Goal: Task Accomplishment & Management: Complete application form

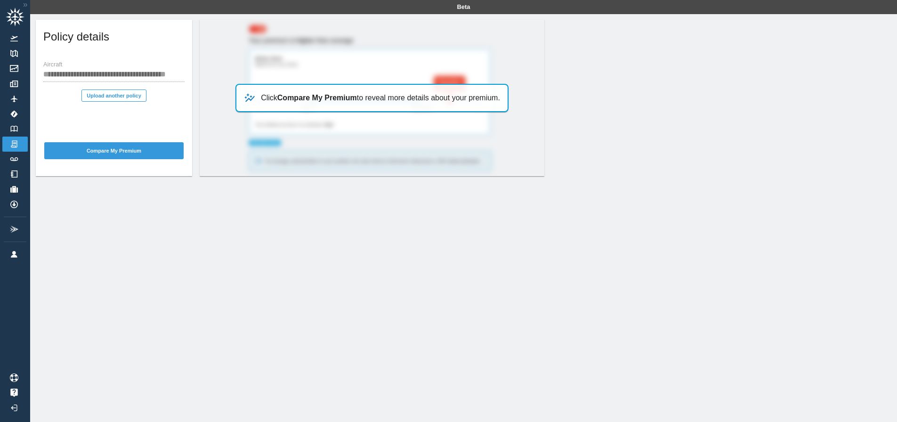
click at [90, 65] on div "**********" at bounding box center [113, 71] width 141 height 21
click at [119, 96] on button "Upload another policy" at bounding box center [113, 95] width 65 height 12
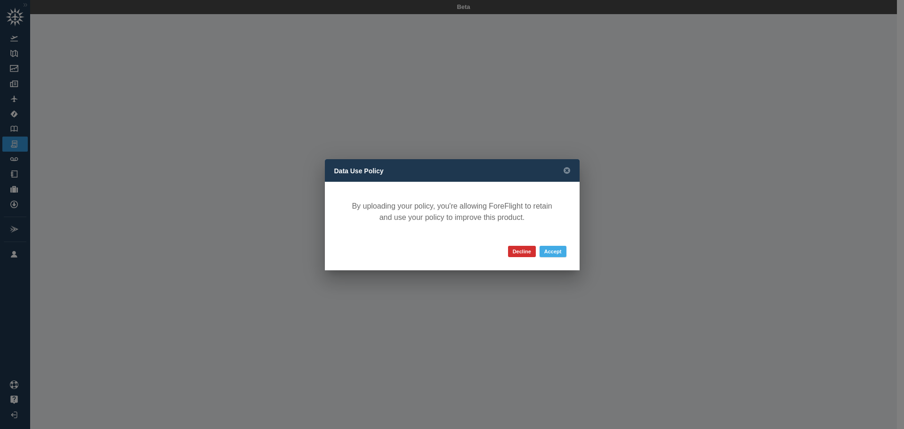
click at [556, 253] on button "Accept" at bounding box center [553, 251] width 27 height 11
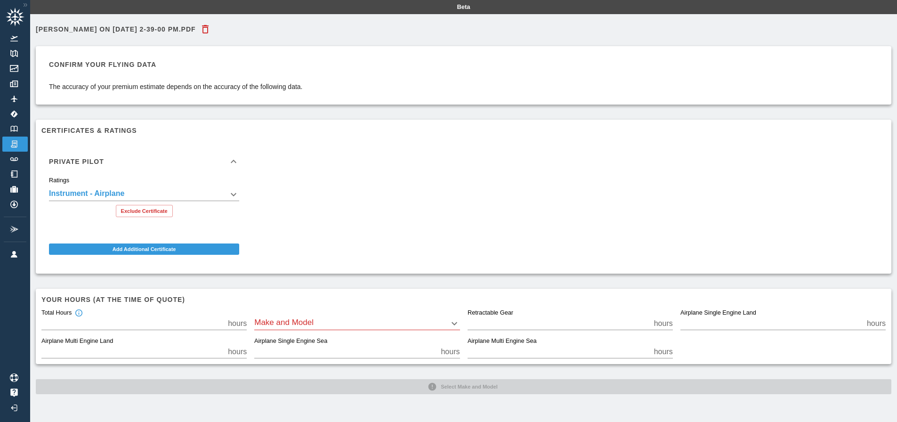
click at [234, 160] on icon at bounding box center [233, 161] width 11 height 11
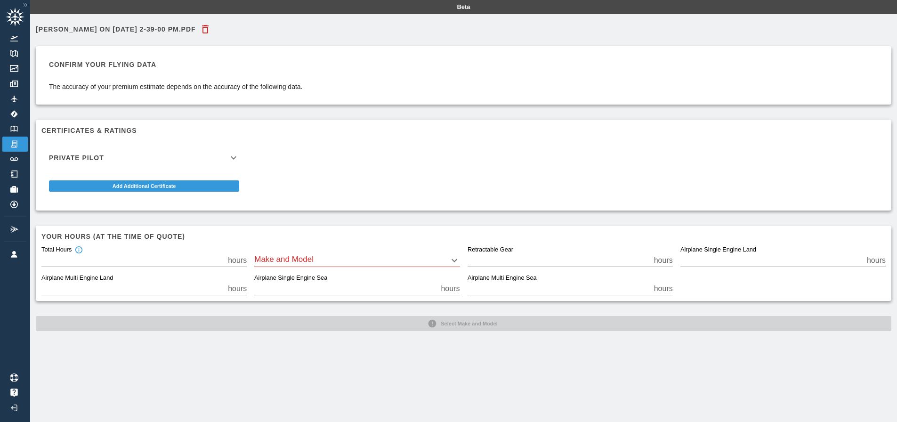
click at [232, 159] on icon at bounding box center [233, 157] width 11 height 11
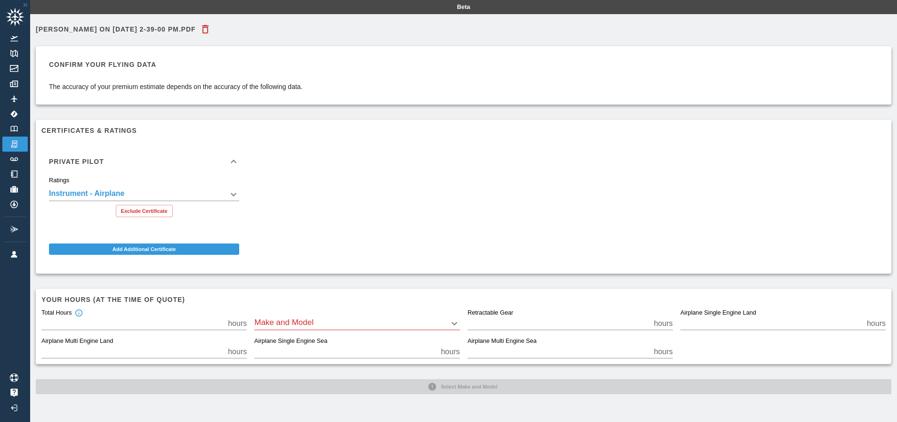
click at [96, 162] on h6 "Private Pilot" at bounding box center [76, 161] width 55 height 7
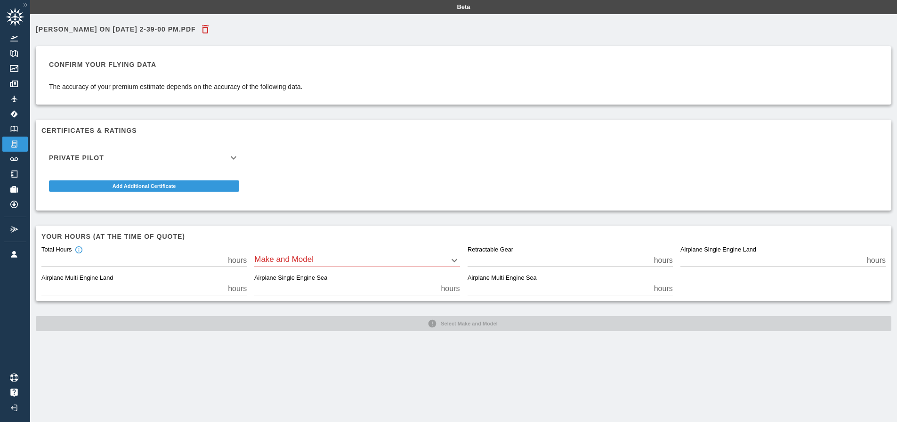
click at [96, 162] on div "Private Pilot" at bounding box center [143, 157] width 205 height 23
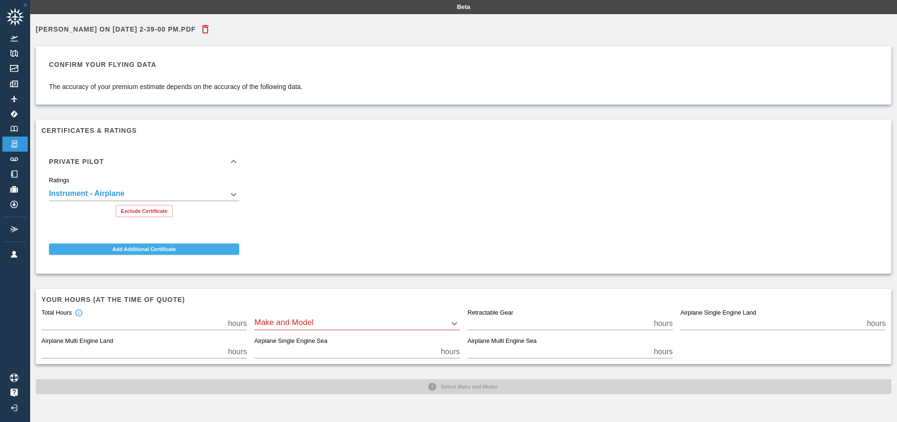
click at [140, 246] on button "Add Additional Certificate" at bounding box center [144, 248] width 190 height 11
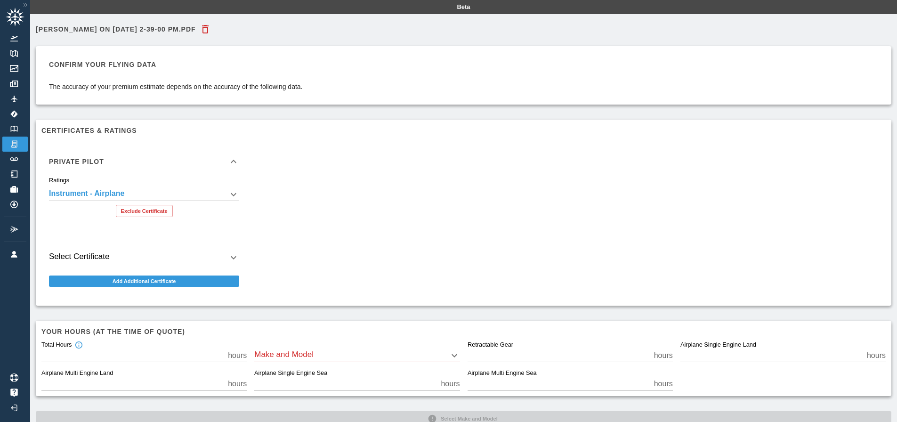
click at [125, 264] on div "Select Certificate ​" at bounding box center [143, 256] width 205 height 32
click at [142, 213] on button "Exclude Certificate" at bounding box center [144, 211] width 57 height 12
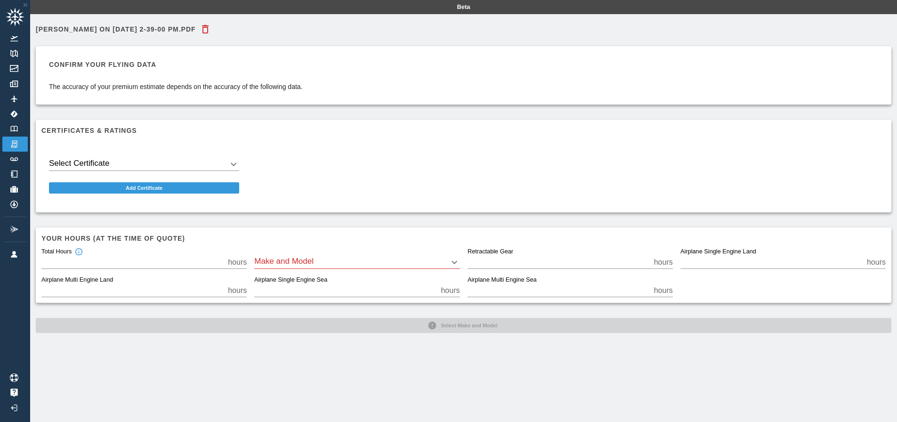
click at [110, 166] on body "Beta [PERSON_NAME] On [DATE] 2-39-00 PM.pdf Confirm your flying data The accura…" at bounding box center [448, 211] width 897 height 422
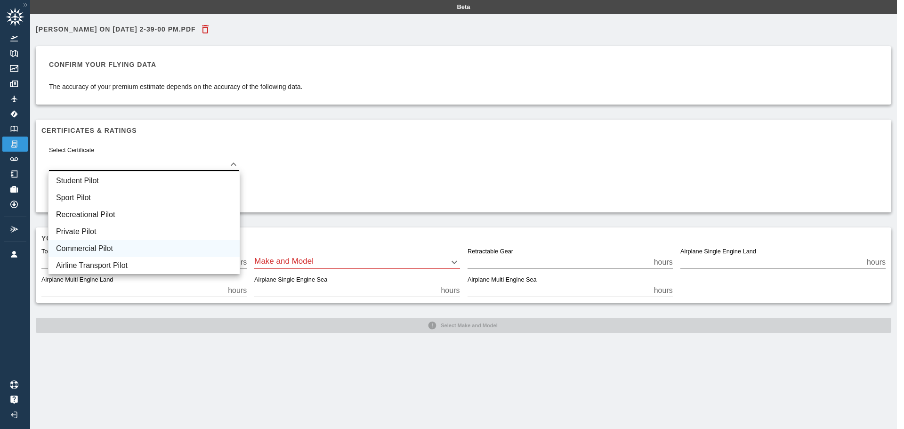
click at [99, 245] on li "Commercial Pilot" at bounding box center [144, 248] width 191 height 17
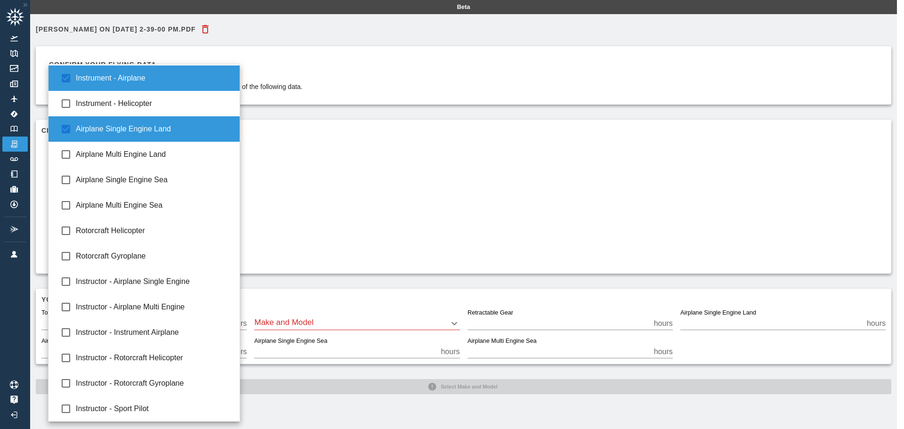
click at [193, 195] on body "**********" at bounding box center [452, 214] width 904 height 429
click at [154, 159] on span "Airplane Multi Engine Land" at bounding box center [154, 154] width 156 height 11
type input "**********"
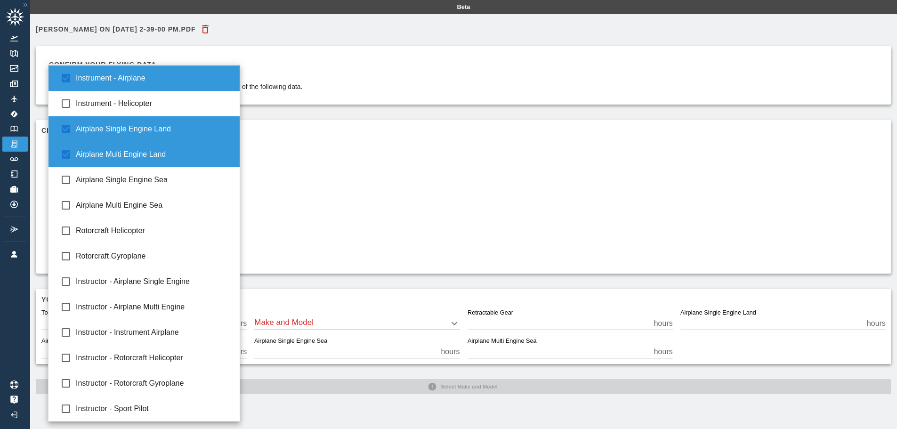
click at [465, 110] on div at bounding box center [452, 214] width 904 height 429
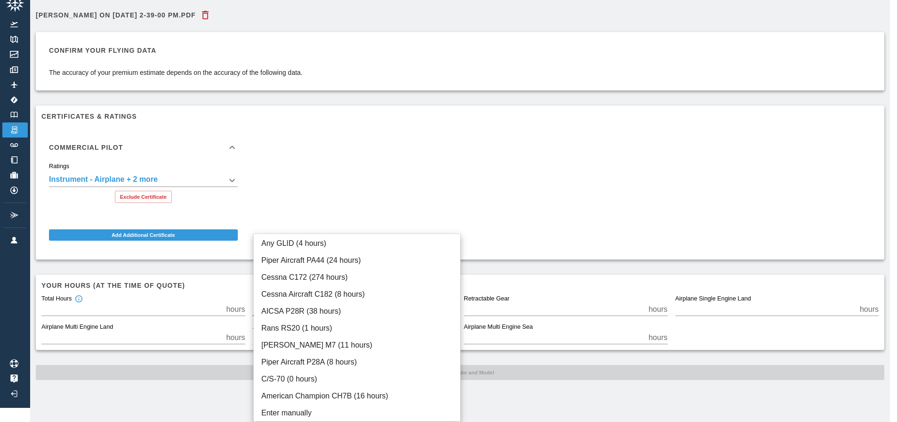
scroll to position [14, 0]
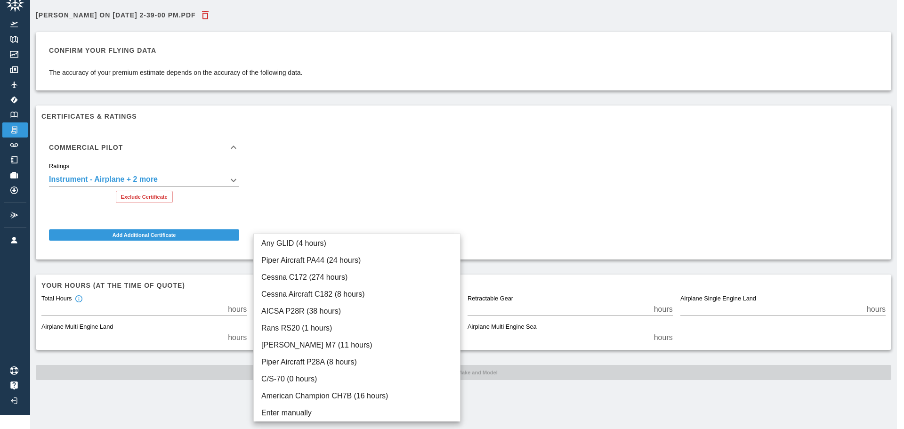
click at [306, 299] on body "**********" at bounding box center [452, 200] width 904 height 429
click at [313, 333] on li "Rans RS20 (1 hours)" at bounding box center [357, 328] width 206 height 17
type input "****"
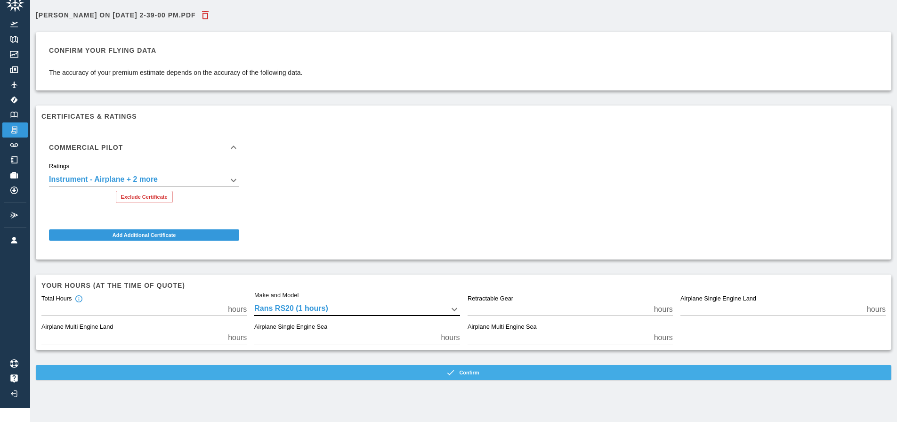
click at [467, 372] on button "Confirm" at bounding box center [464, 372] width 856 height 15
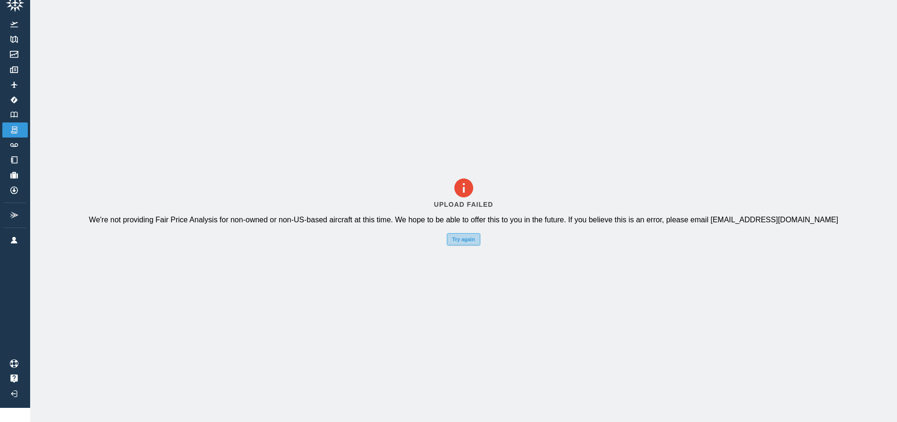
click at [476, 243] on button "Try again" at bounding box center [463, 239] width 33 height 12
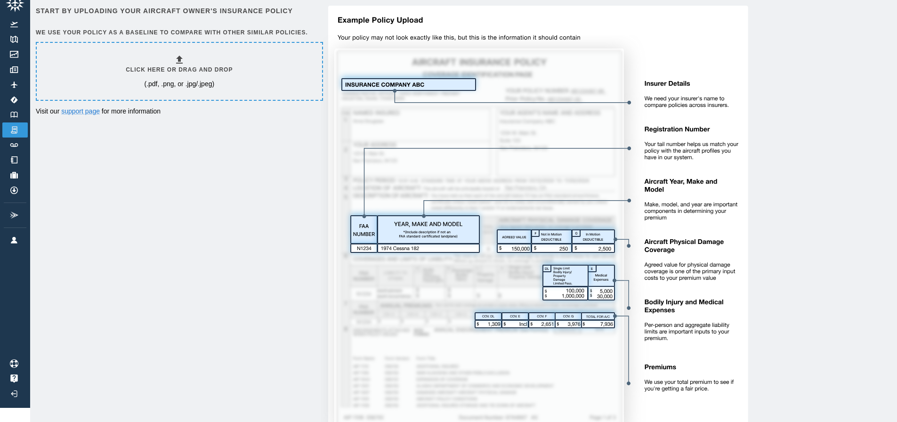
click at [303, 210] on div "Start by uploading your aircraft owner's insurance policy We use your policy as…" at bounding box center [464, 227] width 856 height 442
click at [299, 215] on div "Start by uploading your aircraft owner's insurance policy We use your policy as…" at bounding box center [464, 227] width 856 height 442
click at [296, 217] on div "Start by uploading your aircraft owner's insurance policy We use your policy as…" at bounding box center [464, 227] width 856 height 442
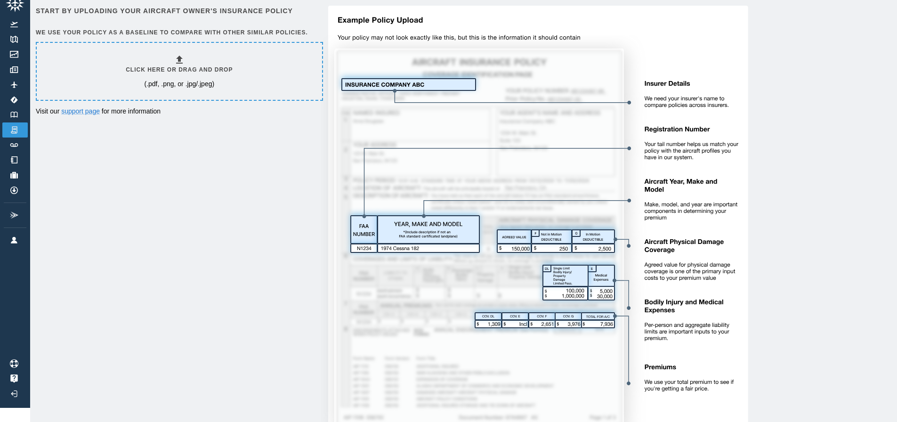
click at [296, 217] on div "Start by uploading your aircraft owner's insurance policy We use your policy as…" at bounding box center [464, 227] width 856 height 442
click at [723, 119] on img at bounding box center [534, 226] width 427 height 440
click at [720, 120] on img at bounding box center [534, 226] width 427 height 440
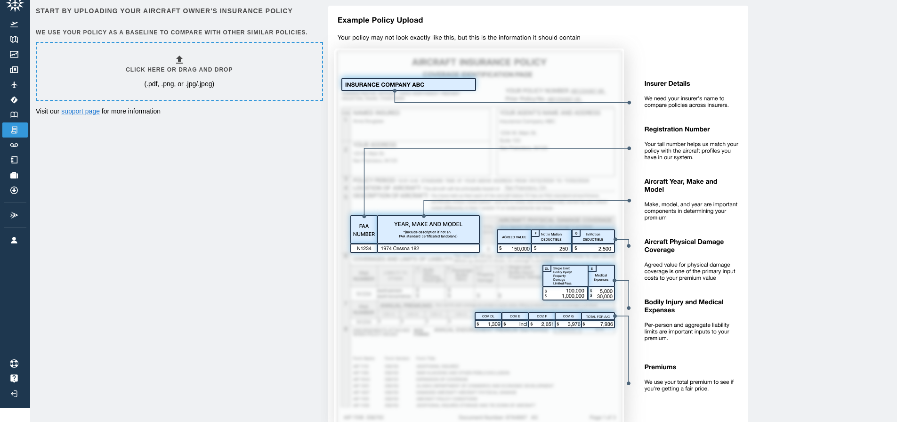
drag, startPoint x: 719, startPoint y: 121, endPoint x: 707, endPoint y: 124, distance: 12.4
click at [707, 124] on img at bounding box center [534, 226] width 427 height 440
